Goal: Task Accomplishment & Management: Manage account settings

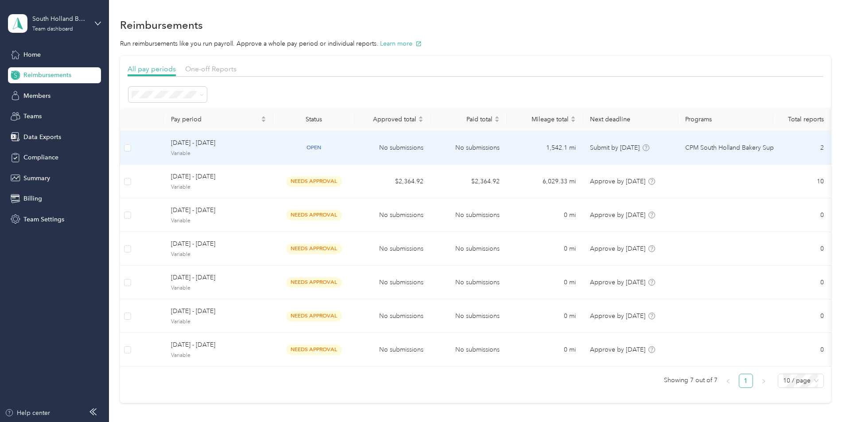
click at [266, 144] on span "[DATE] - [DATE]" at bounding box center [218, 143] width 95 height 10
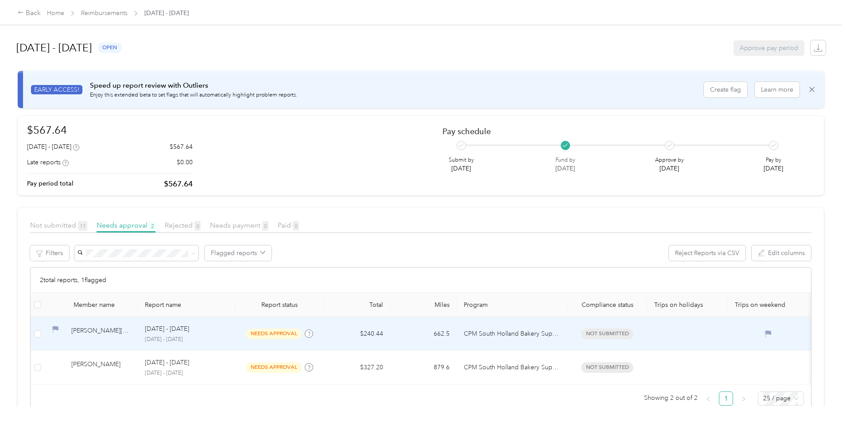
click at [131, 330] on div "[PERSON_NAME][EMAIL_ADDRESS][DOMAIN_NAME]" at bounding box center [100, 333] width 59 height 15
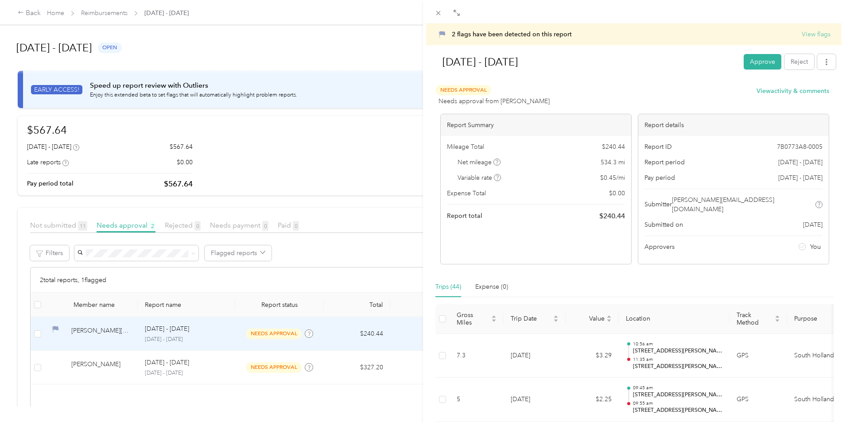
click at [803, 35] on button "View flags" at bounding box center [815, 34] width 29 height 9
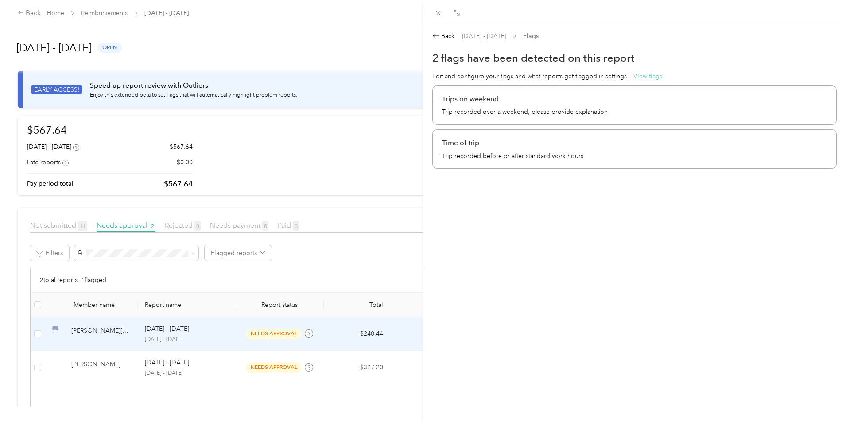
click at [646, 76] on button "View flags" at bounding box center [647, 76] width 29 height 9
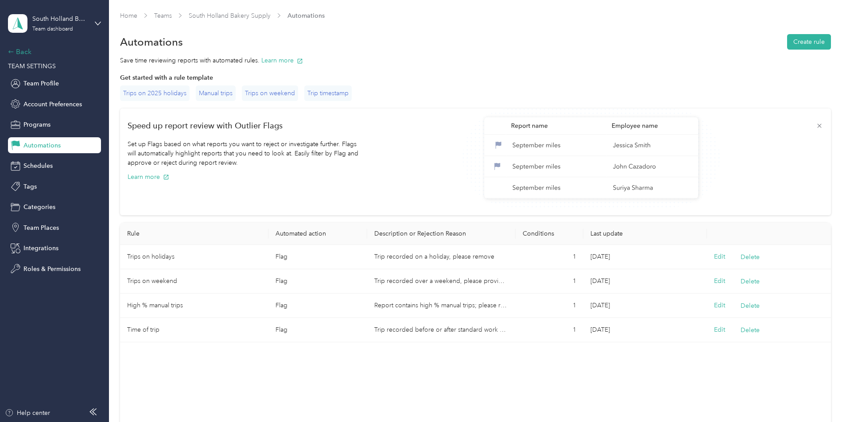
click at [17, 54] on div "Back" at bounding box center [52, 51] width 89 height 11
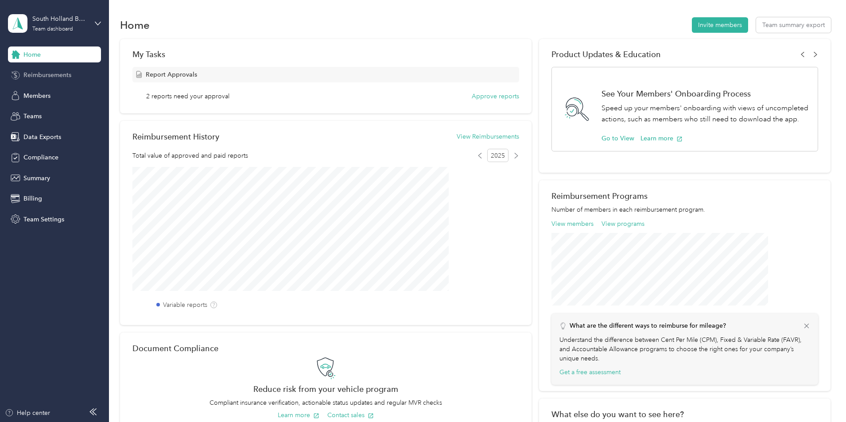
click at [23, 70] on div "Reimbursements" at bounding box center [54, 75] width 93 height 16
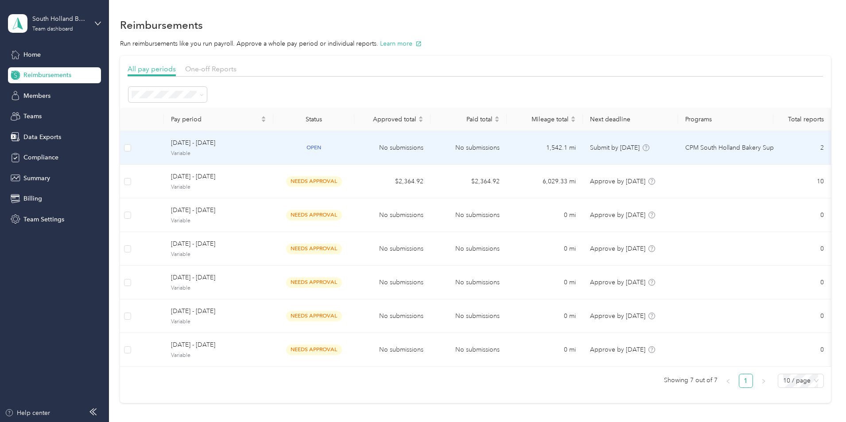
click at [266, 155] on span "Variable" at bounding box center [218, 154] width 95 height 8
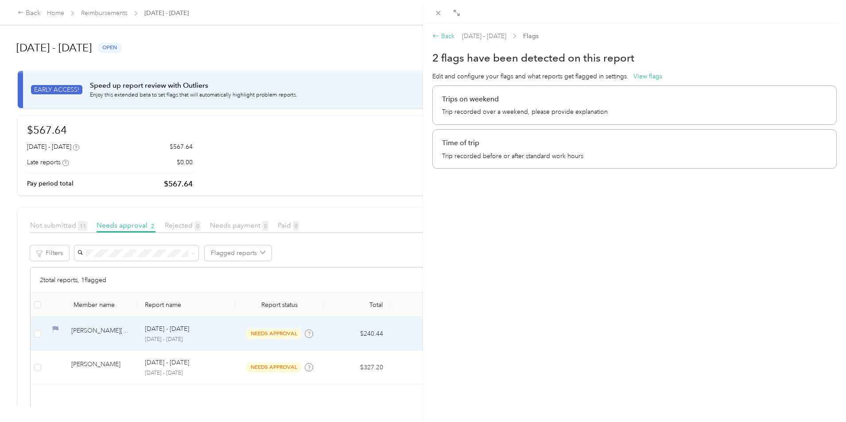
click at [443, 37] on div "Back" at bounding box center [443, 35] width 22 height 9
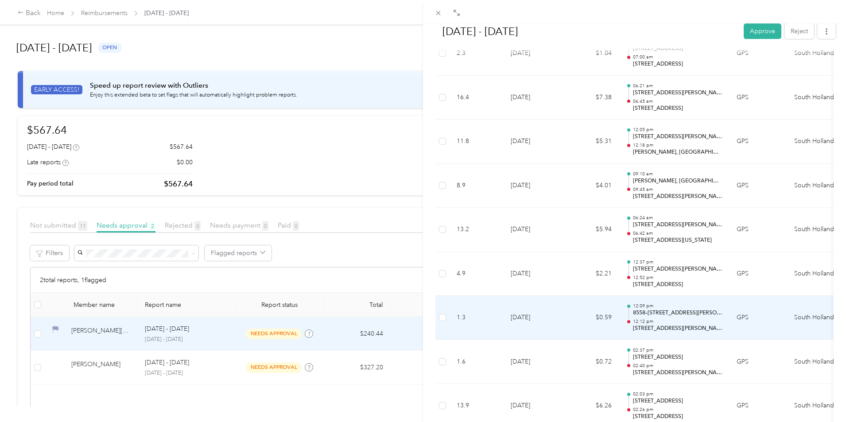
scroll to position [1682, 0]
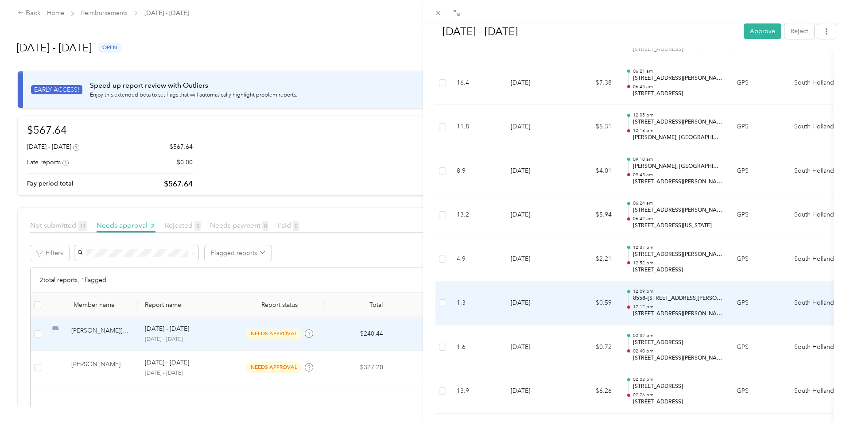
click at [589, 297] on td "$0.59" at bounding box center [591, 303] width 53 height 44
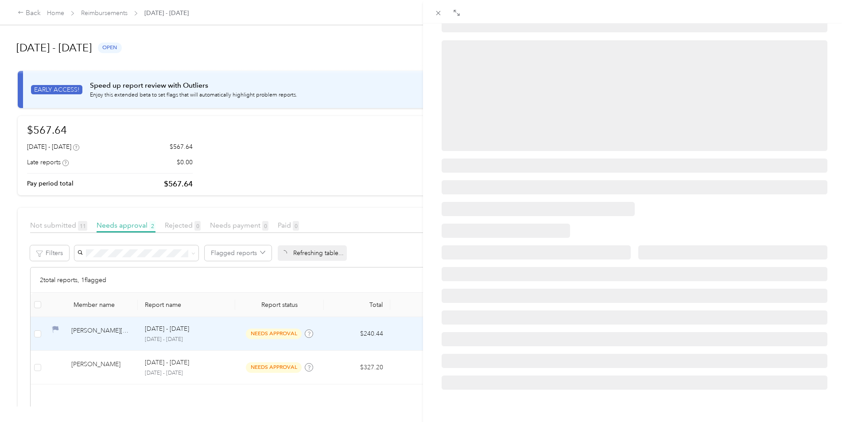
scroll to position [0, 0]
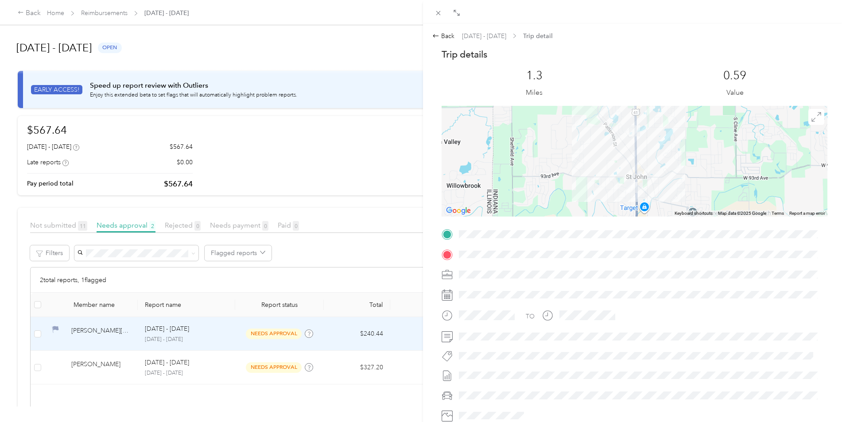
click at [619, 191] on div at bounding box center [634, 161] width 386 height 111
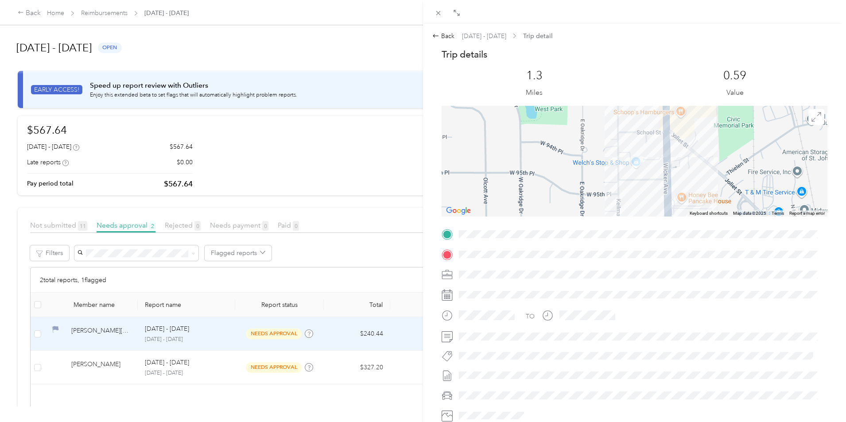
drag, startPoint x: 633, startPoint y: 168, endPoint x: 622, endPoint y: 205, distance: 38.7
click at [622, 205] on div at bounding box center [634, 161] width 386 height 111
click at [441, 32] on div "Back" at bounding box center [443, 35] width 22 height 9
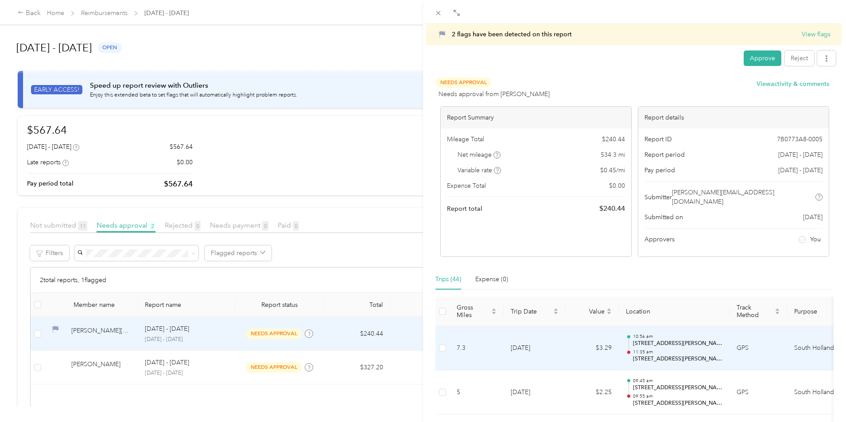
click at [547, 341] on td "[DATE]" at bounding box center [534, 348] width 62 height 44
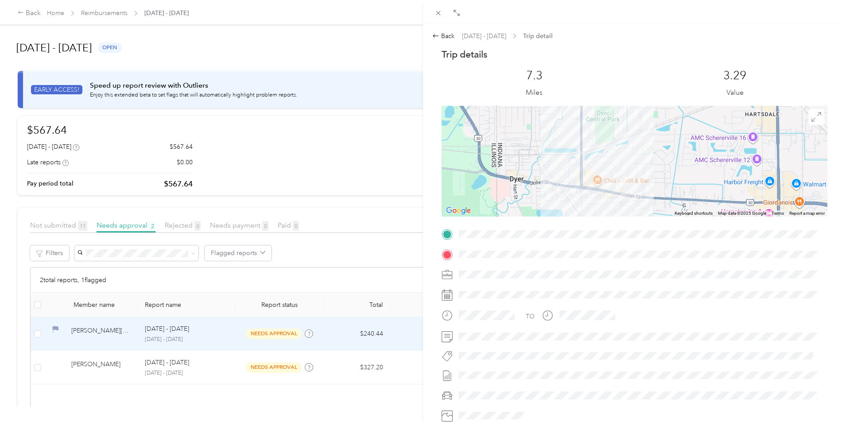
drag, startPoint x: 620, startPoint y: 190, endPoint x: 640, endPoint y: 176, distance: 23.8
click at [640, 176] on div at bounding box center [634, 161] width 386 height 111
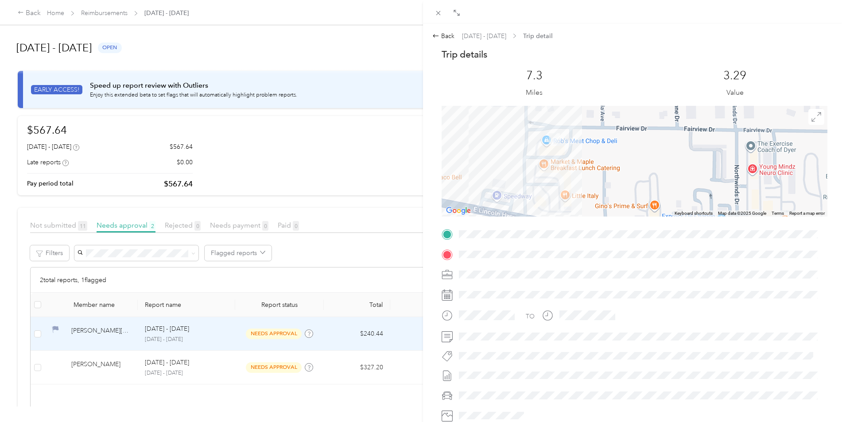
drag, startPoint x: 598, startPoint y: 180, endPoint x: 646, endPoint y: 183, distance: 48.4
click at [646, 183] on div at bounding box center [634, 161] width 386 height 111
click at [451, 37] on div "Back" at bounding box center [443, 35] width 22 height 9
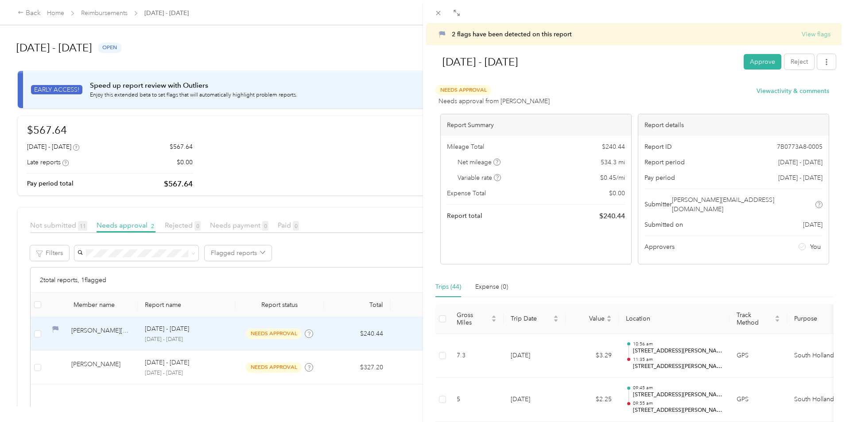
click at [811, 36] on button "View flags" at bounding box center [815, 34] width 29 height 9
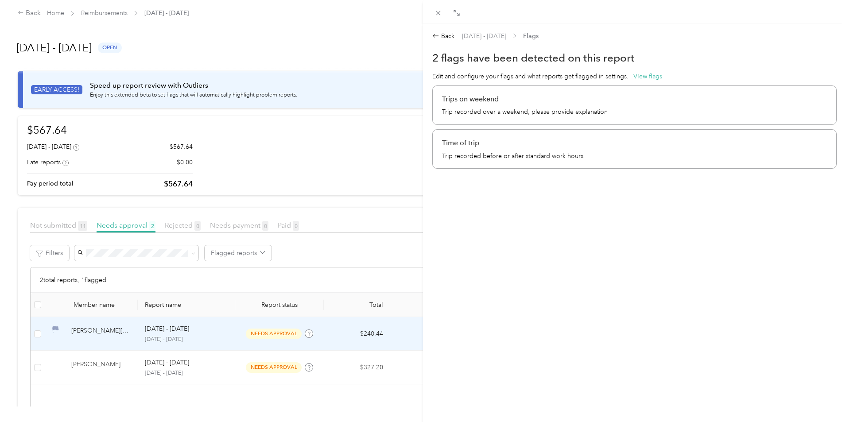
click at [472, 141] on p "Time of trip" at bounding box center [634, 143] width 385 height 11
click at [440, 14] on icon at bounding box center [438, 13] width 8 height 8
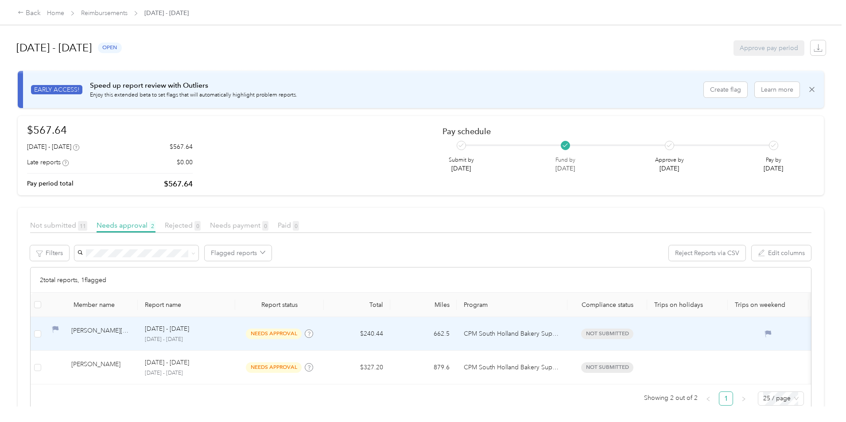
click at [131, 333] on div "[PERSON_NAME][EMAIL_ADDRESS][DOMAIN_NAME]" at bounding box center [100, 333] width 59 height 15
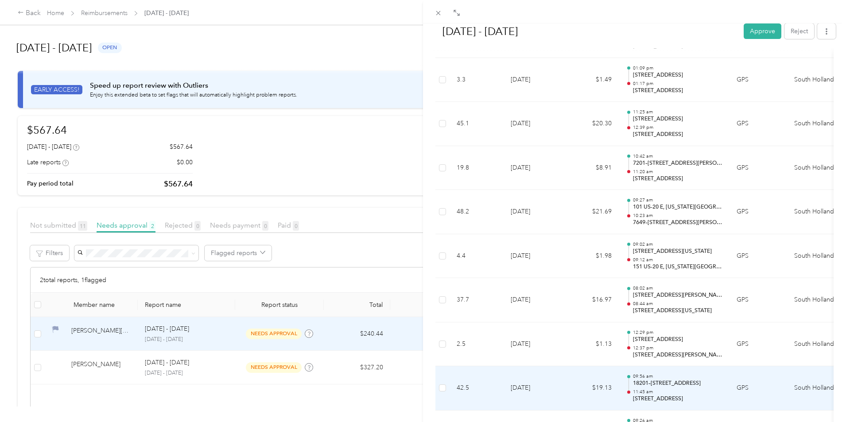
scroll to position [713, 0]
click at [660, 382] on p "18201–[STREET_ADDRESS]" at bounding box center [677, 386] width 89 height 8
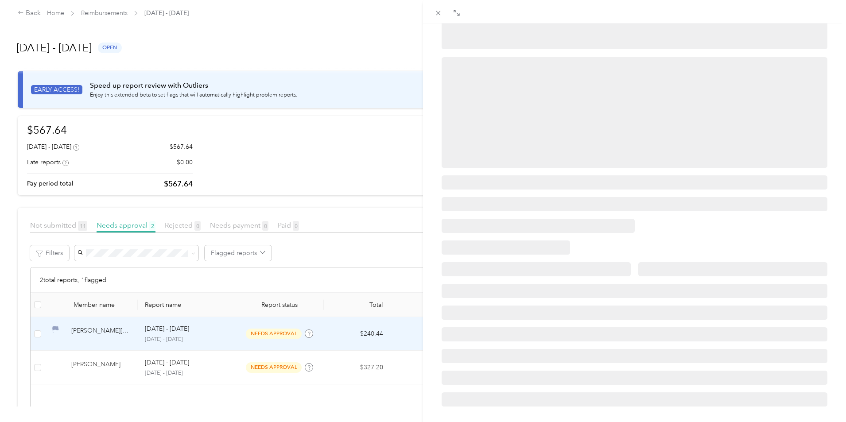
scroll to position [0, 0]
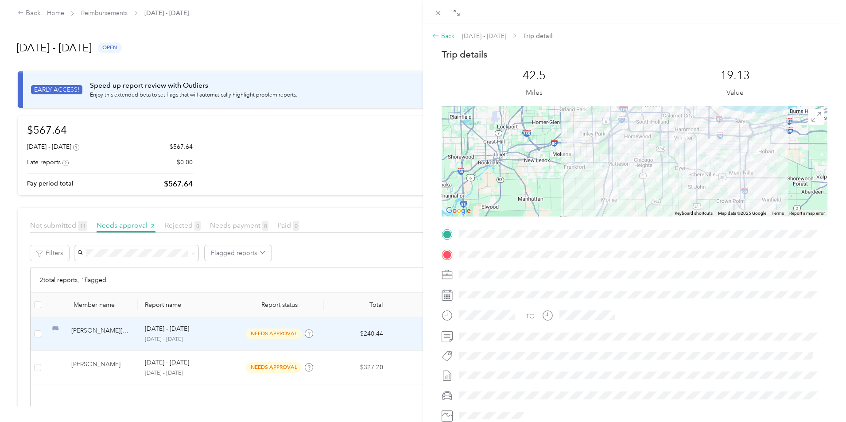
click at [449, 33] on div "Back" at bounding box center [443, 35] width 22 height 9
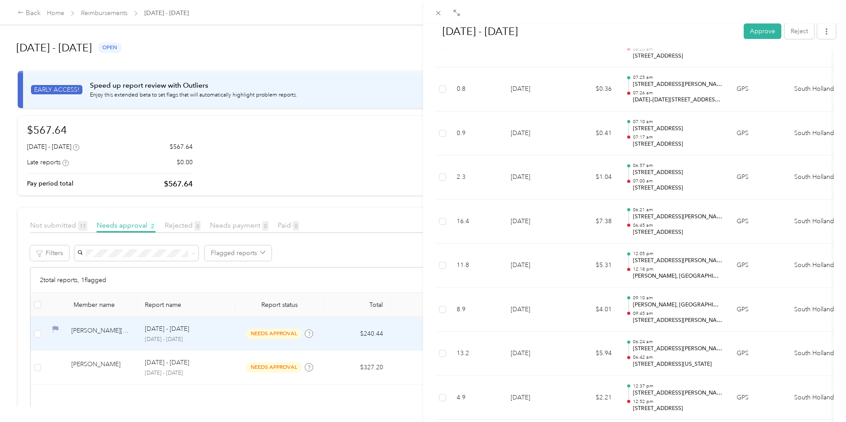
scroll to position [1549, 0]
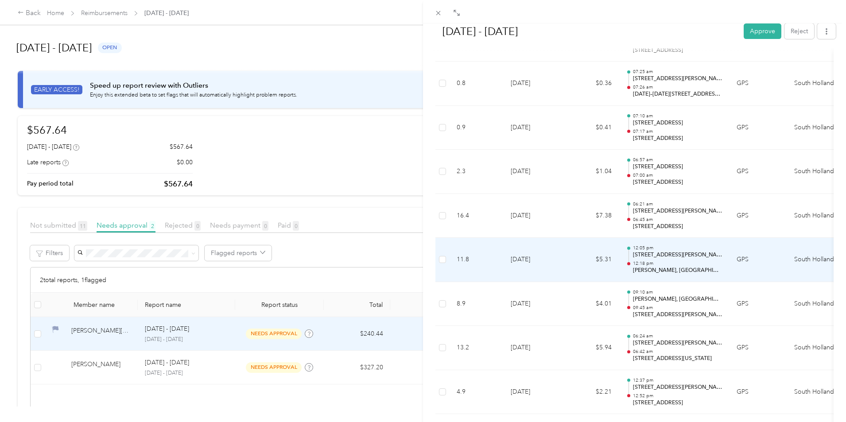
click at [579, 249] on td "$5.31" at bounding box center [591, 260] width 53 height 44
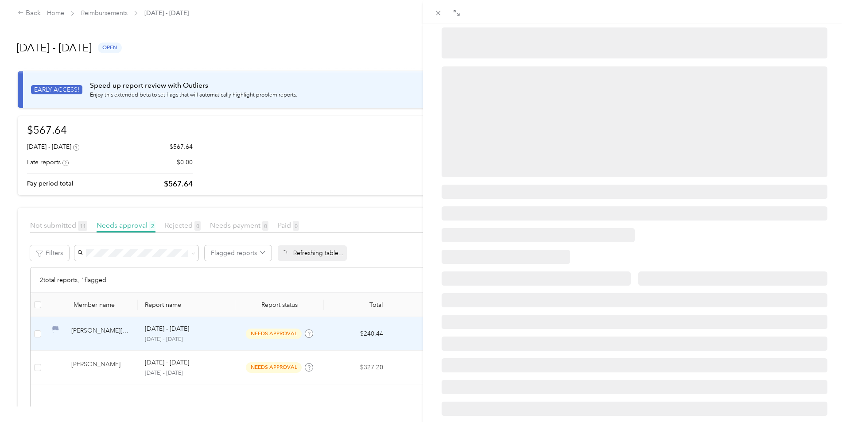
scroll to position [0, 0]
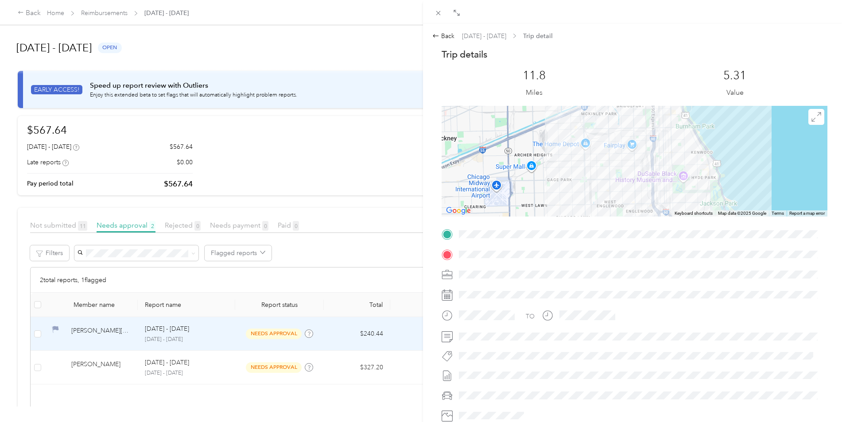
click at [654, 233] on div "Trip details This trip cannot be edited because it is either under review, appr…" at bounding box center [634, 245] width 386 height 394
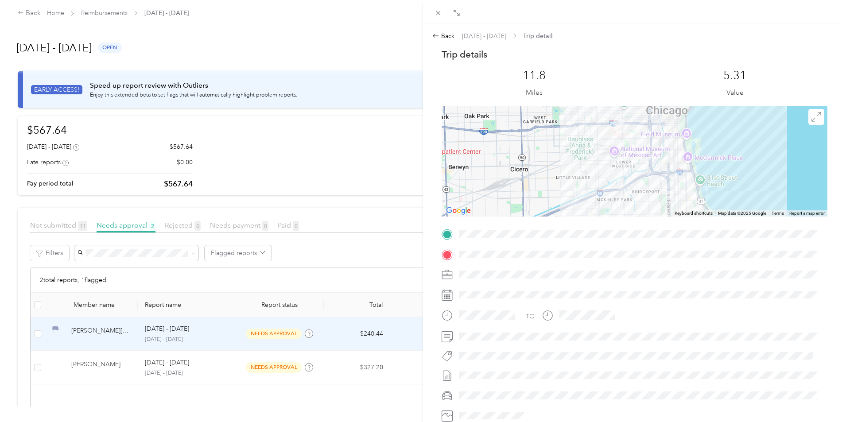
drag, startPoint x: 615, startPoint y: 175, endPoint x: 618, endPoint y: 207, distance: 31.5
click at [618, 207] on div at bounding box center [634, 161] width 386 height 111
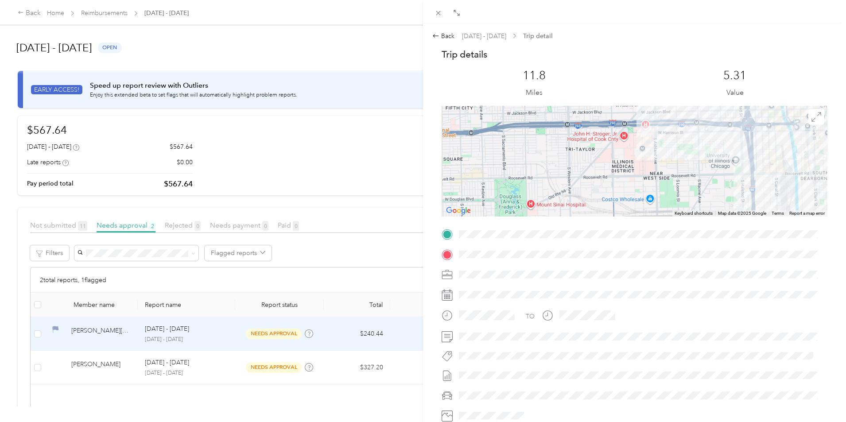
drag, startPoint x: 601, startPoint y: 116, endPoint x: 607, endPoint y: 207, distance: 91.4
click at [607, 207] on div at bounding box center [634, 161] width 386 height 111
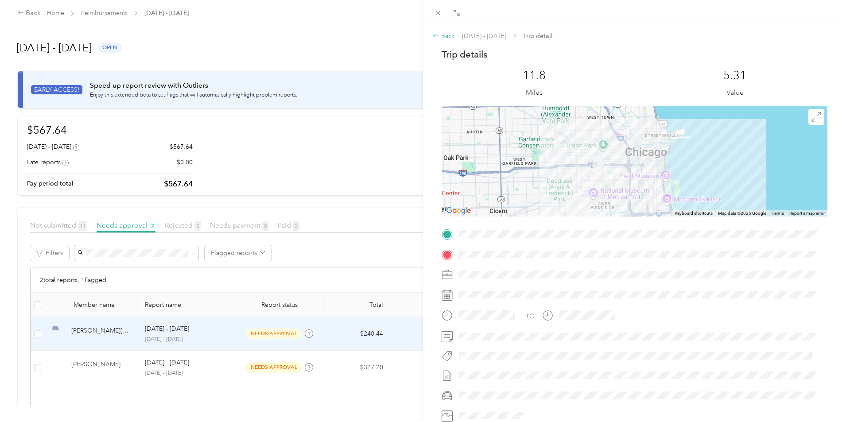
click at [450, 39] on div "Back" at bounding box center [443, 35] width 22 height 9
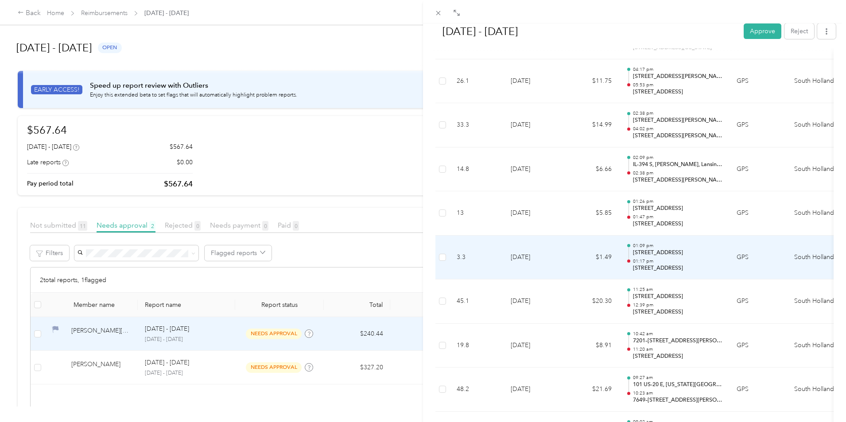
scroll to position [583, 0]
click at [557, 257] on td "[DATE]" at bounding box center [534, 257] width 62 height 44
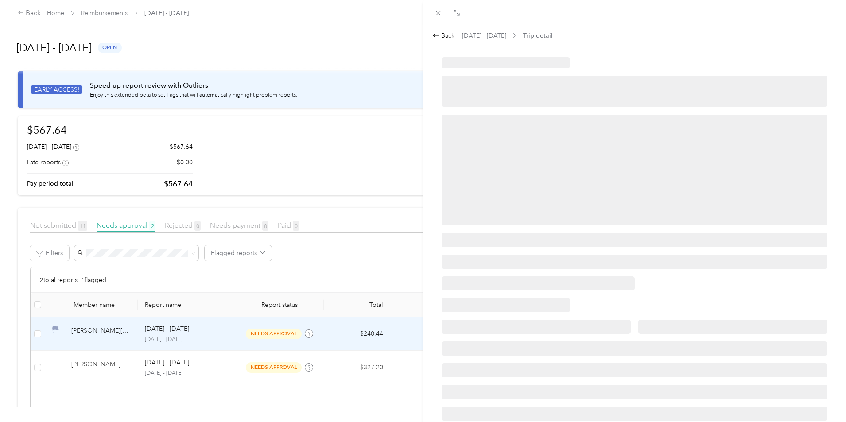
scroll to position [0, 0]
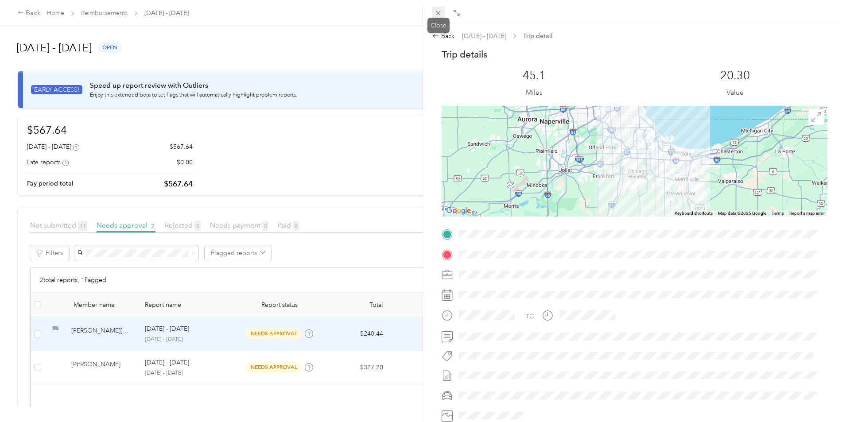
click at [436, 14] on icon at bounding box center [438, 13] width 8 height 8
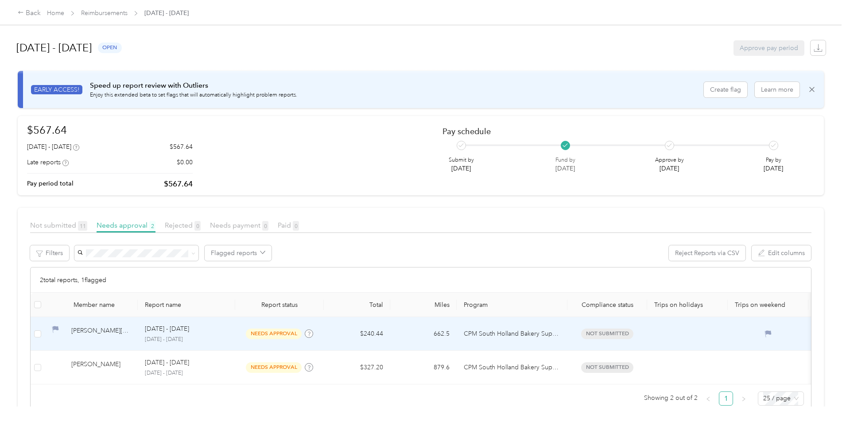
click at [189, 332] on p "[DATE] - [DATE]" at bounding box center [167, 329] width 44 height 10
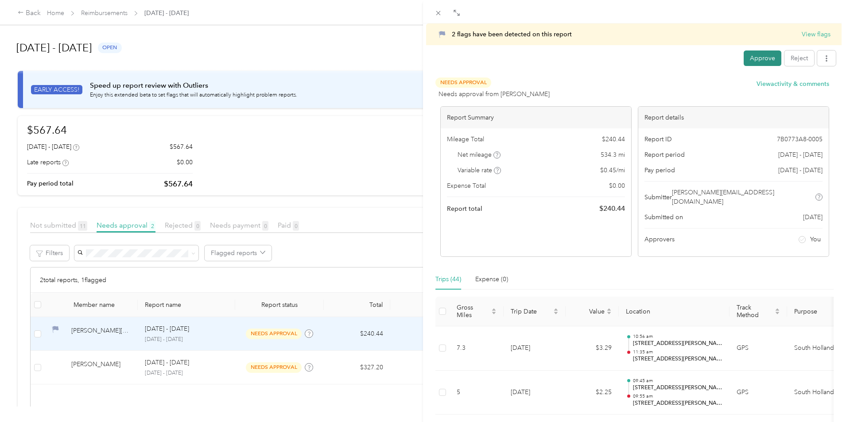
click at [757, 57] on button "Approve" at bounding box center [762, 57] width 38 height 15
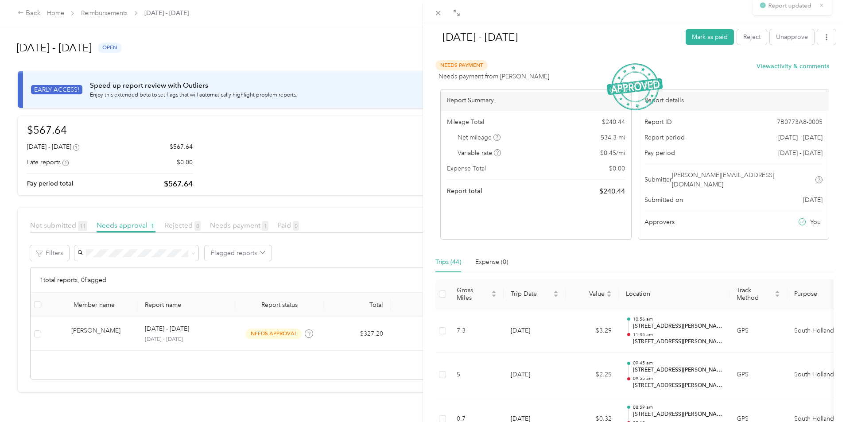
click at [323, 333] on div "[DATE] - [DATE] [PERSON_NAME] as paid Reject Unapprove Needs Payment Needs paym…" at bounding box center [423, 211] width 846 height 422
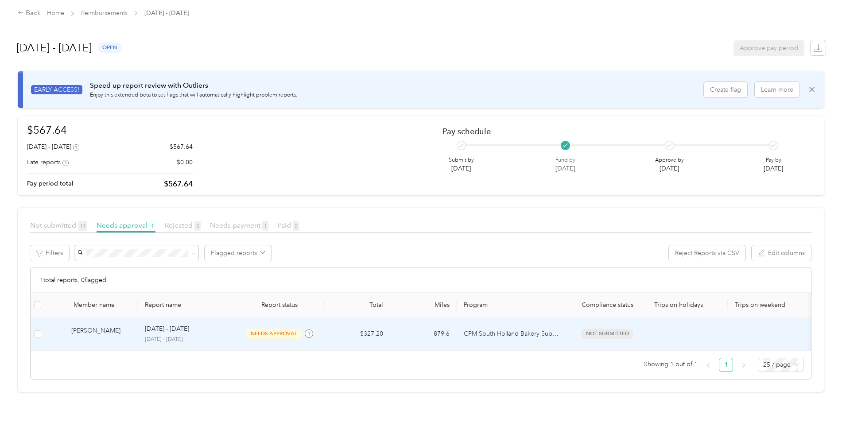
click at [301, 335] on span "needs approval" at bounding box center [274, 333] width 56 height 10
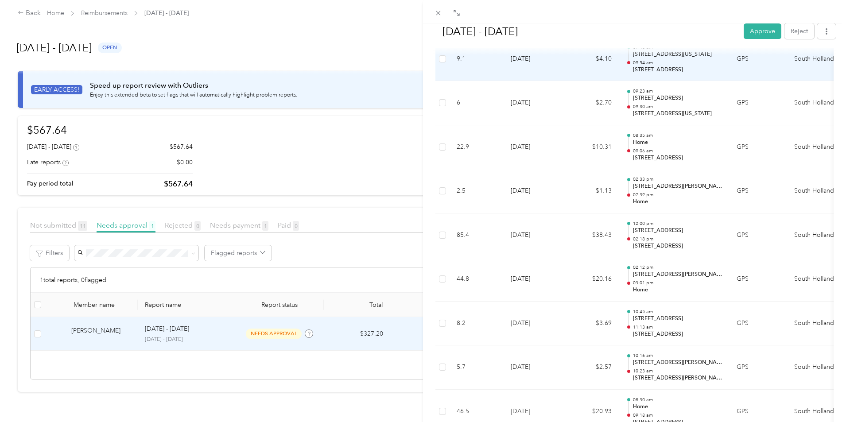
scroll to position [443, 0]
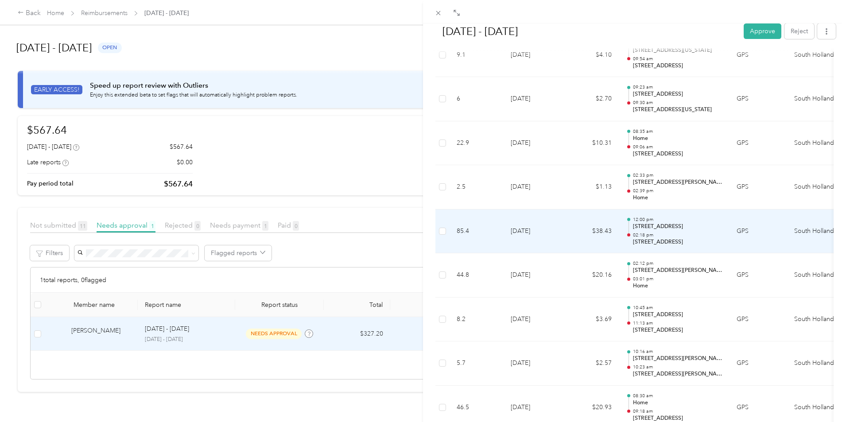
click at [613, 239] on td "$38.43" at bounding box center [591, 231] width 53 height 44
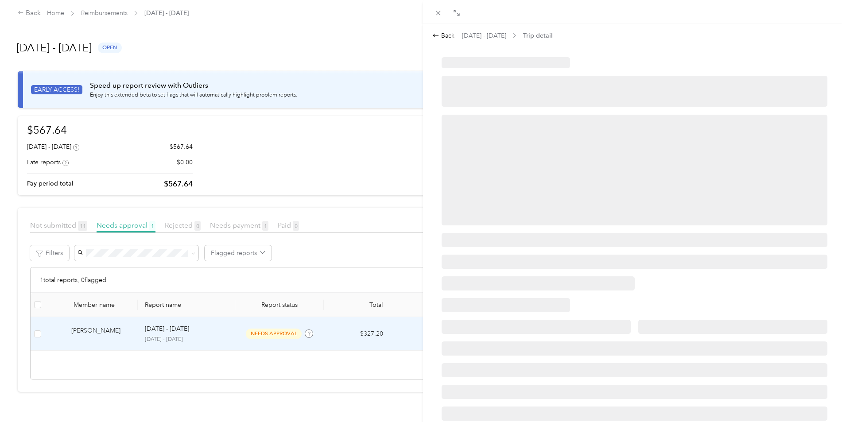
scroll to position [0, 0]
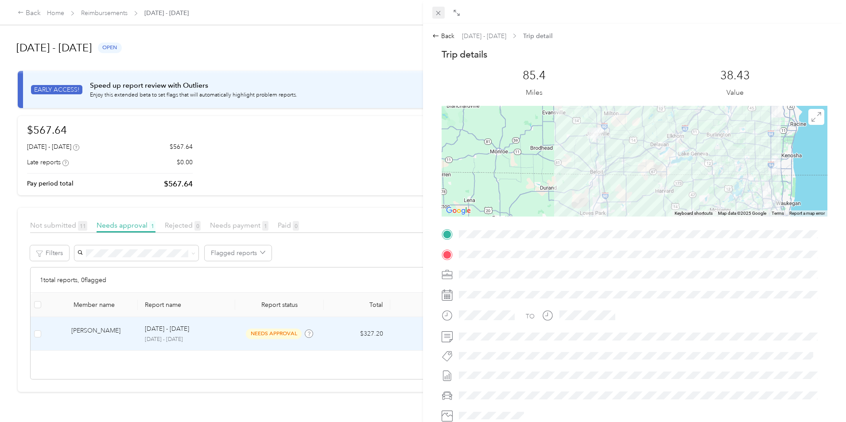
click at [440, 16] on icon at bounding box center [438, 13] width 8 height 8
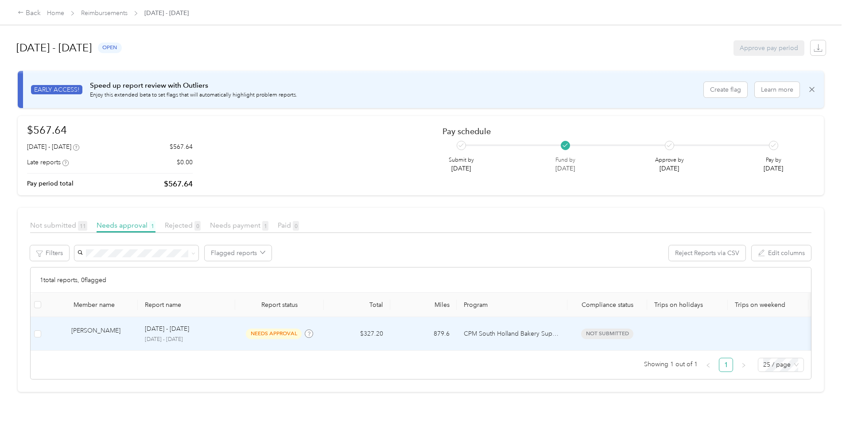
click at [301, 336] on span "needs approval" at bounding box center [274, 333] width 56 height 10
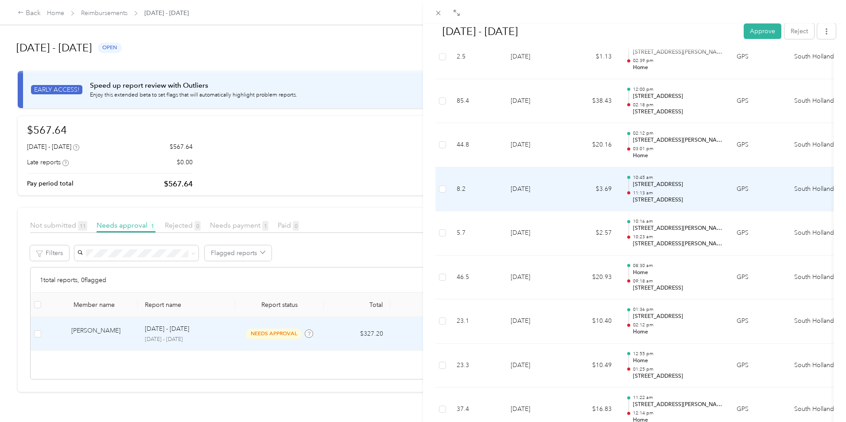
scroll to position [514, 0]
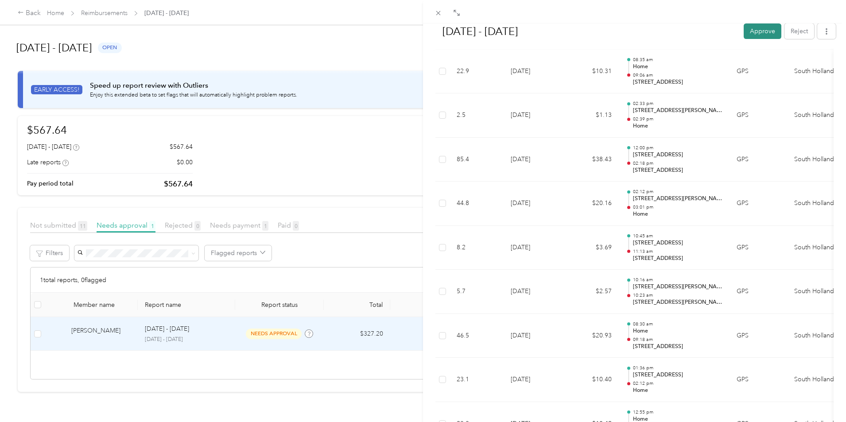
click at [747, 34] on button "Approve" at bounding box center [762, 30] width 38 height 15
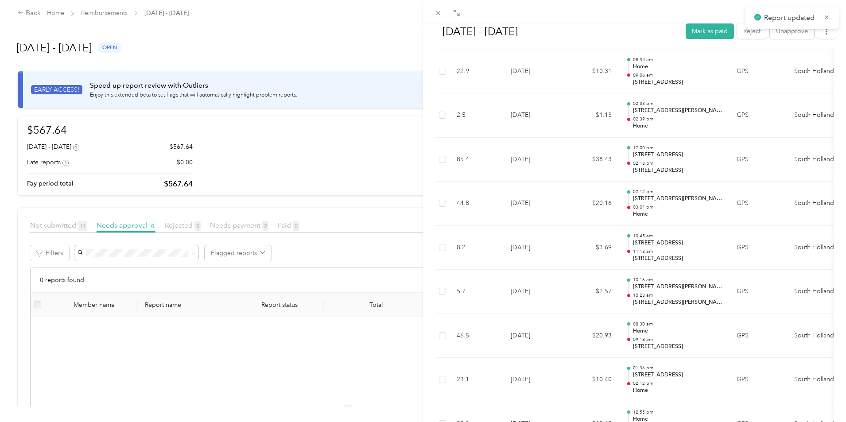
click at [328, 178] on div "[DATE] - [DATE] Mark as paid Reject Unapprove Needs Payment Needs payment from …" at bounding box center [423, 211] width 846 height 422
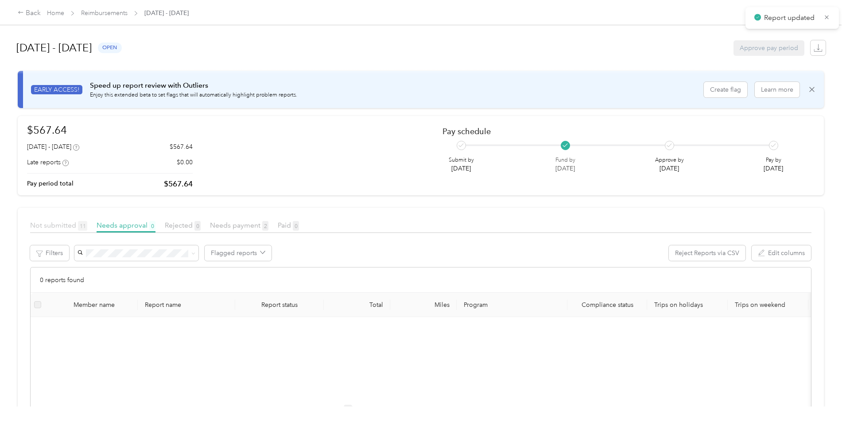
click at [87, 226] on span "Not submitted 11" at bounding box center [58, 225] width 57 height 8
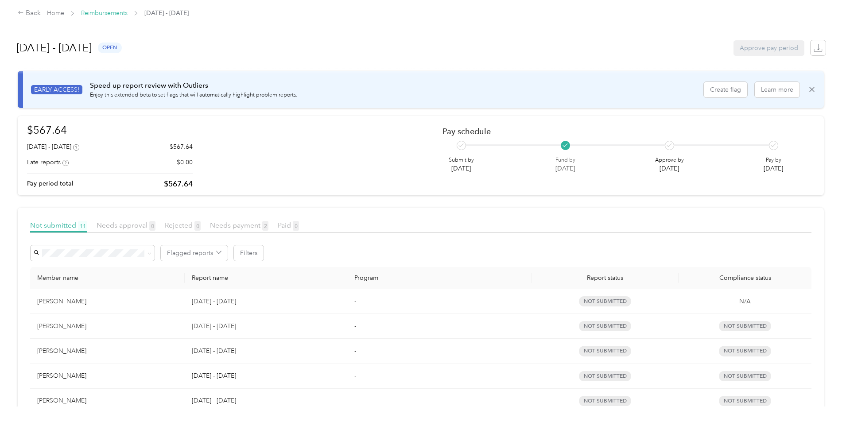
click at [127, 13] on link "Reimbursements" at bounding box center [104, 13] width 46 height 8
